Goal: Transaction & Acquisition: Purchase product/service

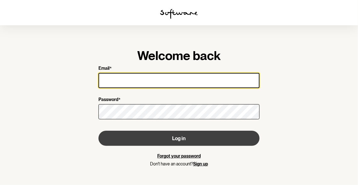
type input "[EMAIL_ADDRESS][PERSON_NAME][DOMAIN_NAME]"
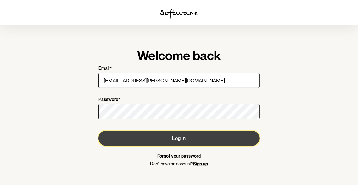
click at [170, 143] on button "Log in" at bounding box center [179, 137] width 161 height 15
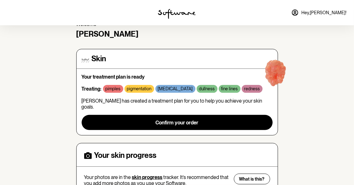
scroll to position [63, 0]
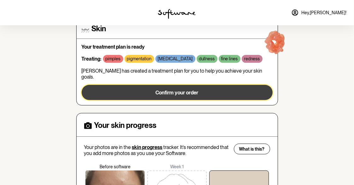
click at [166, 89] on span "Confirm your order" at bounding box center [177, 92] width 43 height 6
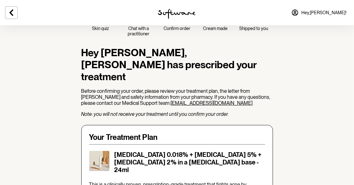
scroll to position [94, 0]
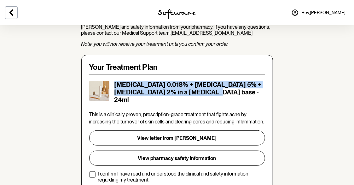
drag, startPoint x: 195, startPoint y: 81, endPoint x: 115, endPoint y: 76, distance: 79.8
click at [115, 81] on h5 "[MEDICAL_DATA] 0.018% + [MEDICAL_DATA] 5% + [MEDICAL_DATA] 2% in a [MEDICAL_DAT…" at bounding box center [189, 92] width 151 height 23
copy h5 "[MEDICAL_DATA] 0.018% + [MEDICAL_DATA] 5% + [MEDICAL_DATA] 2% in a [MEDICAL_DAT…"
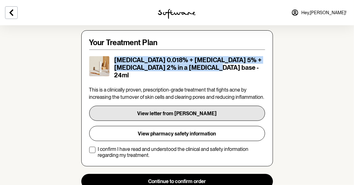
scroll to position [157, 0]
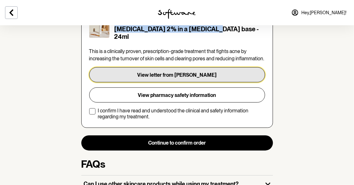
click at [160, 67] on button "View letter from [PERSON_NAME]" at bounding box center [177, 74] width 176 height 15
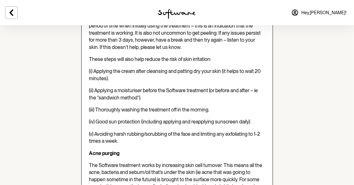
scroll to position [756, 0]
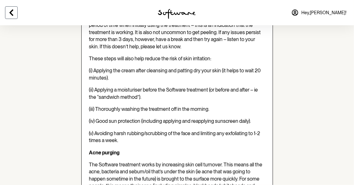
click at [13, 14] on icon at bounding box center [12, 13] width 8 height 8
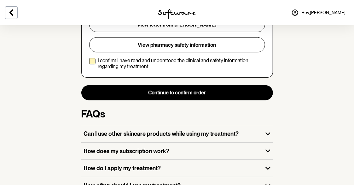
scroll to position [189, 0]
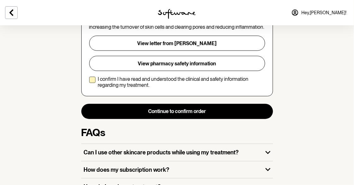
click at [95, 76] on label "I confirm I have read and understood the clinical and safety information regard…" at bounding box center [177, 82] width 176 height 12
click at [89, 82] on input "I confirm I have read and understood the clinical and safety information regard…" at bounding box center [89, 82] width 0 height 0
checkbox input "true"
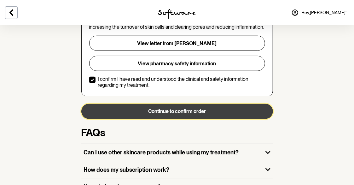
click at [152, 104] on button "Continue to confirm order" at bounding box center [176, 111] width 191 height 15
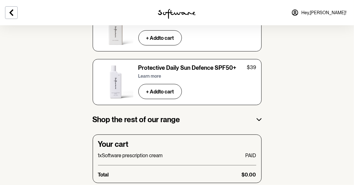
scroll to position [1062, 0]
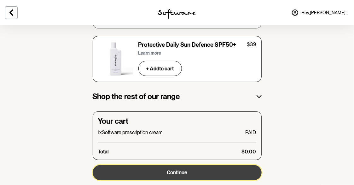
click at [220, 165] on button "Continue" at bounding box center [177, 172] width 169 height 15
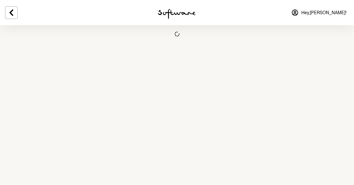
select select "[GEOGRAPHIC_DATA]"
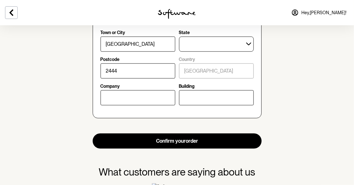
scroll to position [346, 0]
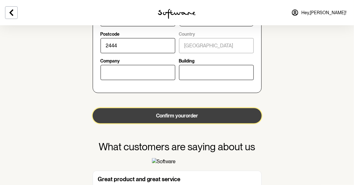
click at [193, 111] on button "Confirm your order" at bounding box center [177, 115] width 169 height 15
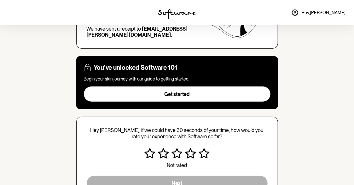
scroll to position [87, 0]
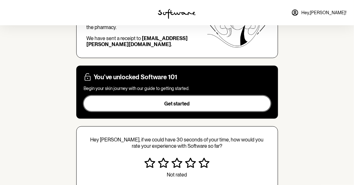
click at [130, 105] on button "Get started" at bounding box center [177, 103] width 186 height 15
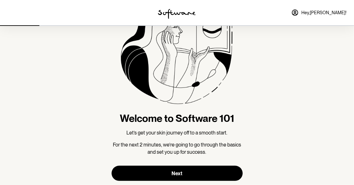
scroll to position [77, 0]
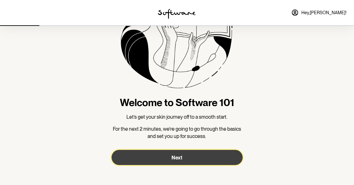
click at [173, 156] on span "Next" at bounding box center [177, 157] width 11 height 6
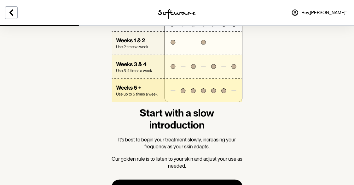
scroll to position [57, 0]
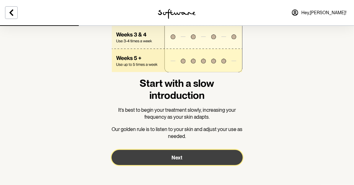
click at [171, 157] on button "Next" at bounding box center [176, 157] width 131 height 15
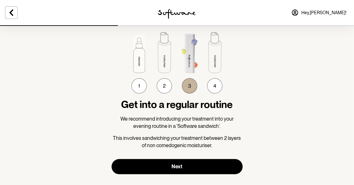
scroll to position [30, 0]
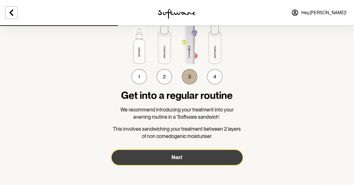
click at [171, 152] on button "Next" at bounding box center [176, 157] width 131 height 15
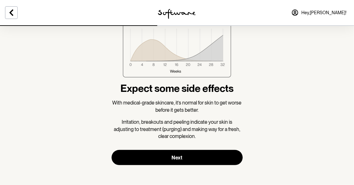
scroll to position [35, 0]
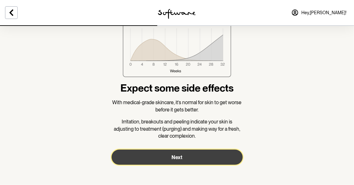
click at [171, 156] on button "Next" at bounding box center [176, 156] width 131 height 15
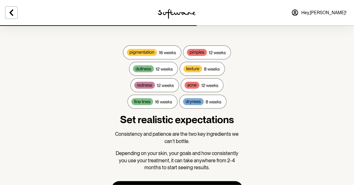
scroll to position [31, 0]
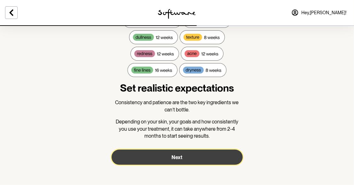
click at [170, 154] on button "Next" at bounding box center [176, 156] width 131 height 15
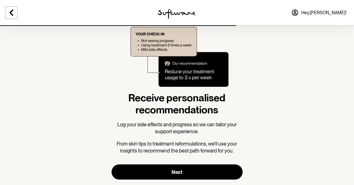
scroll to position [33, 0]
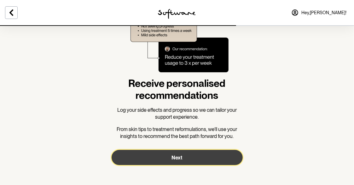
click at [170, 154] on button "Next" at bounding box center [176, 157] width 131 height 15
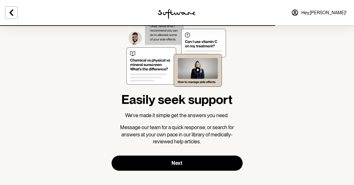
scroll to position [31, 0]
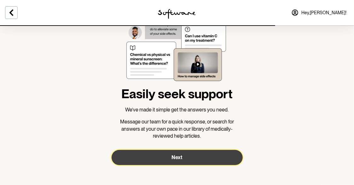
click at [170, 154] on button "Next" at bounding box center [176, 157] width 131 height 15
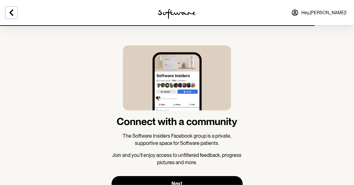
scroll to position [26, 0]
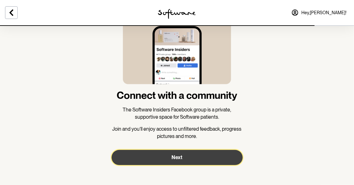
click at [170, 154] on button "Next" at bounding box center [176, 157] width 131 height 15
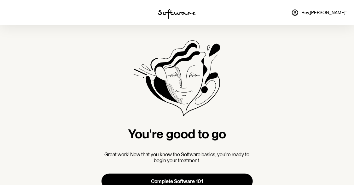
scroll to position [34, 0]
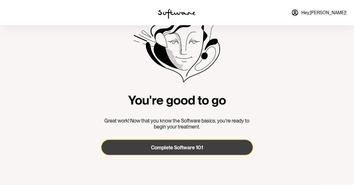
click at [170, 149] on span "Complete Software 101" at bounding box center [177, 147] width 52 height 6
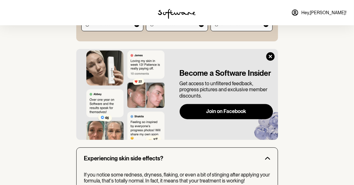
scroll to position [441, 0]
